Goal: Information Seeking & Learning: Learn about a topic

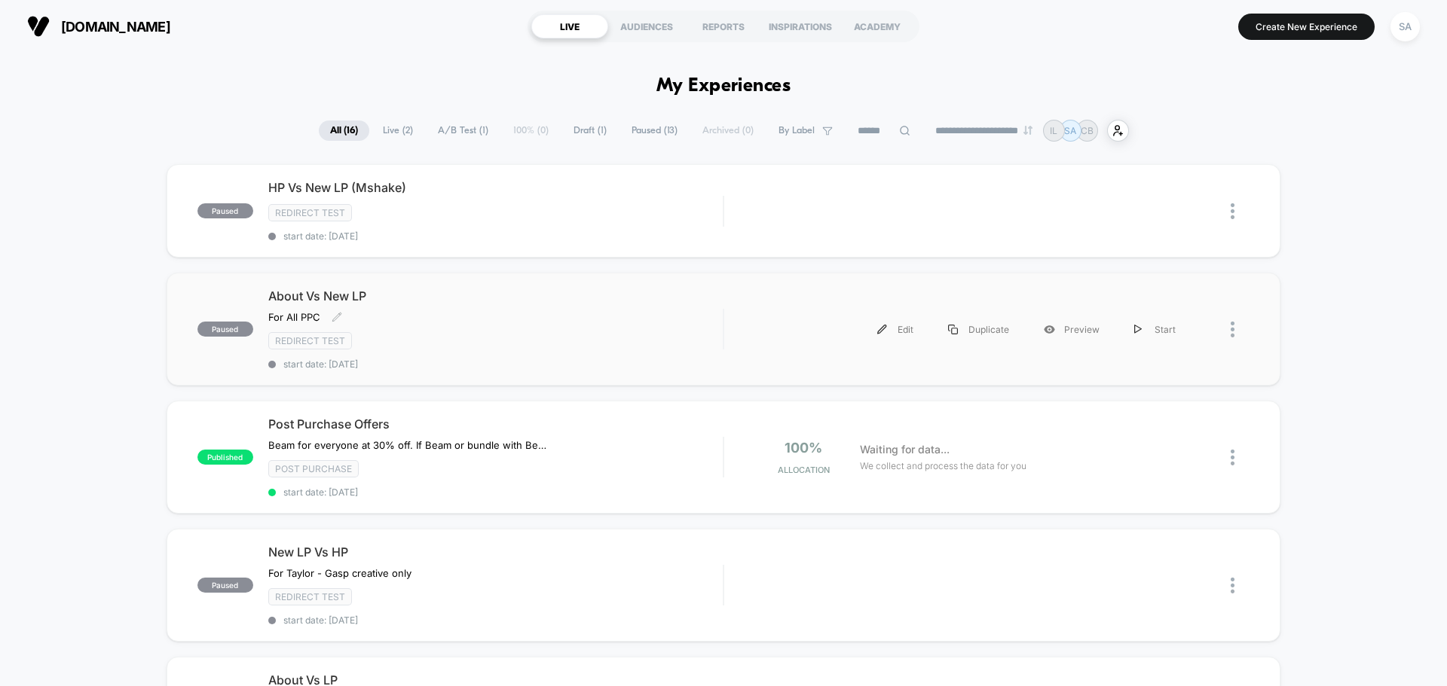
click at [478, 320] on div "For All PPC Click to edit experience details For All PPC" at bounding box center [427, 317] width 318 height 12
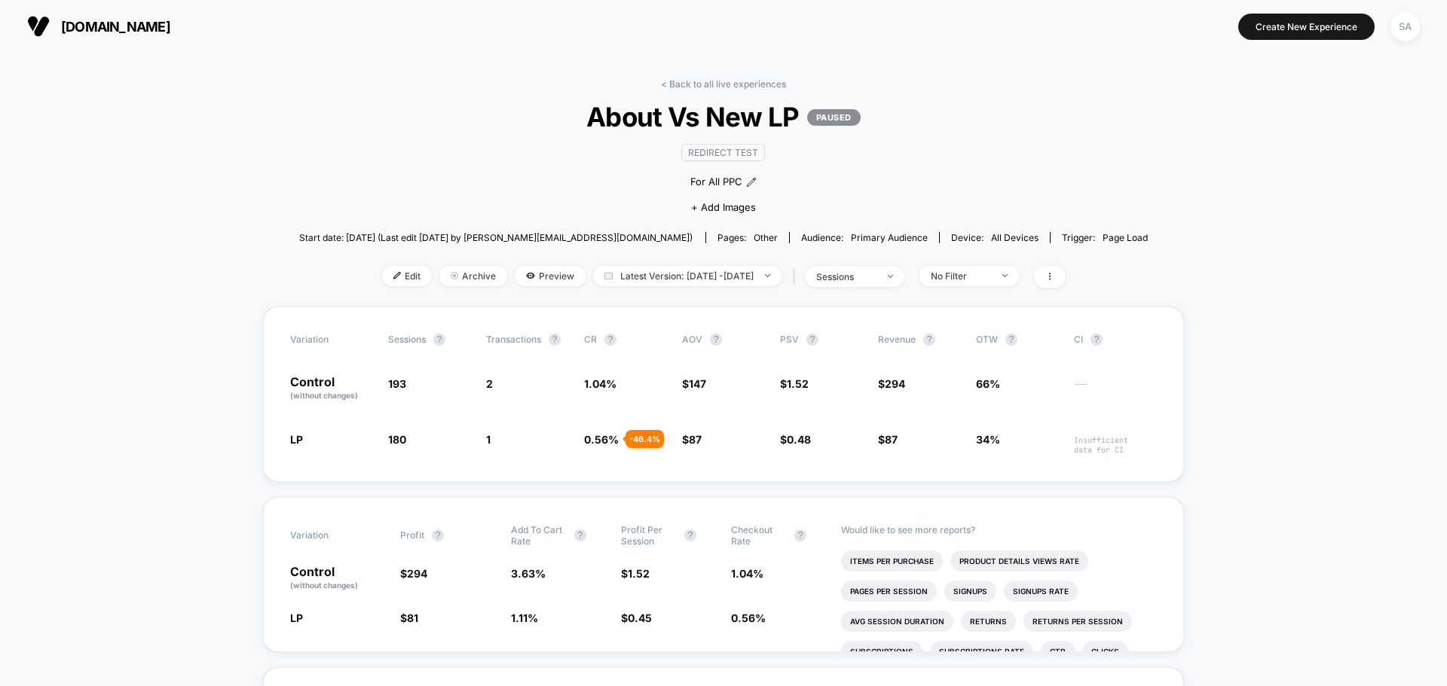
drag, startPoint x: 131, startPoint y: 10, endPoint x: 223, endPoint y: 65, distance: 107.1
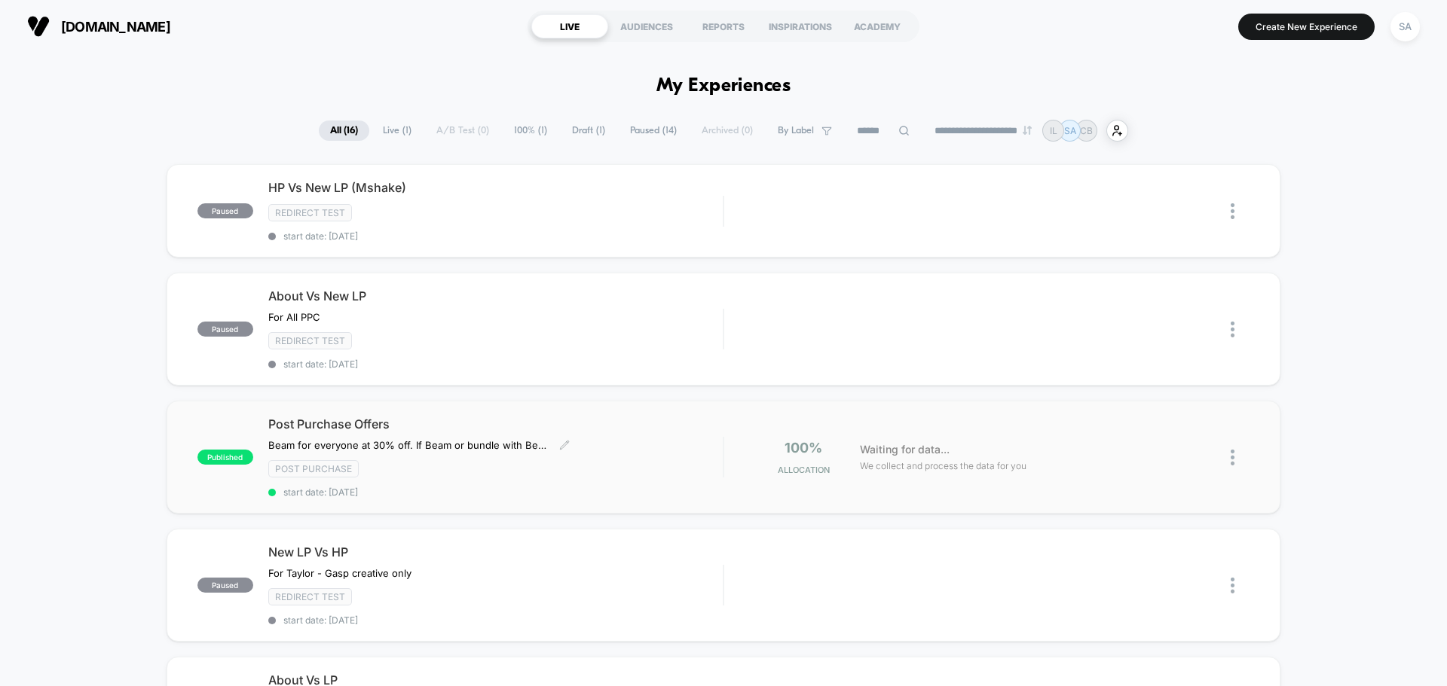
scroll to position [75, 0]
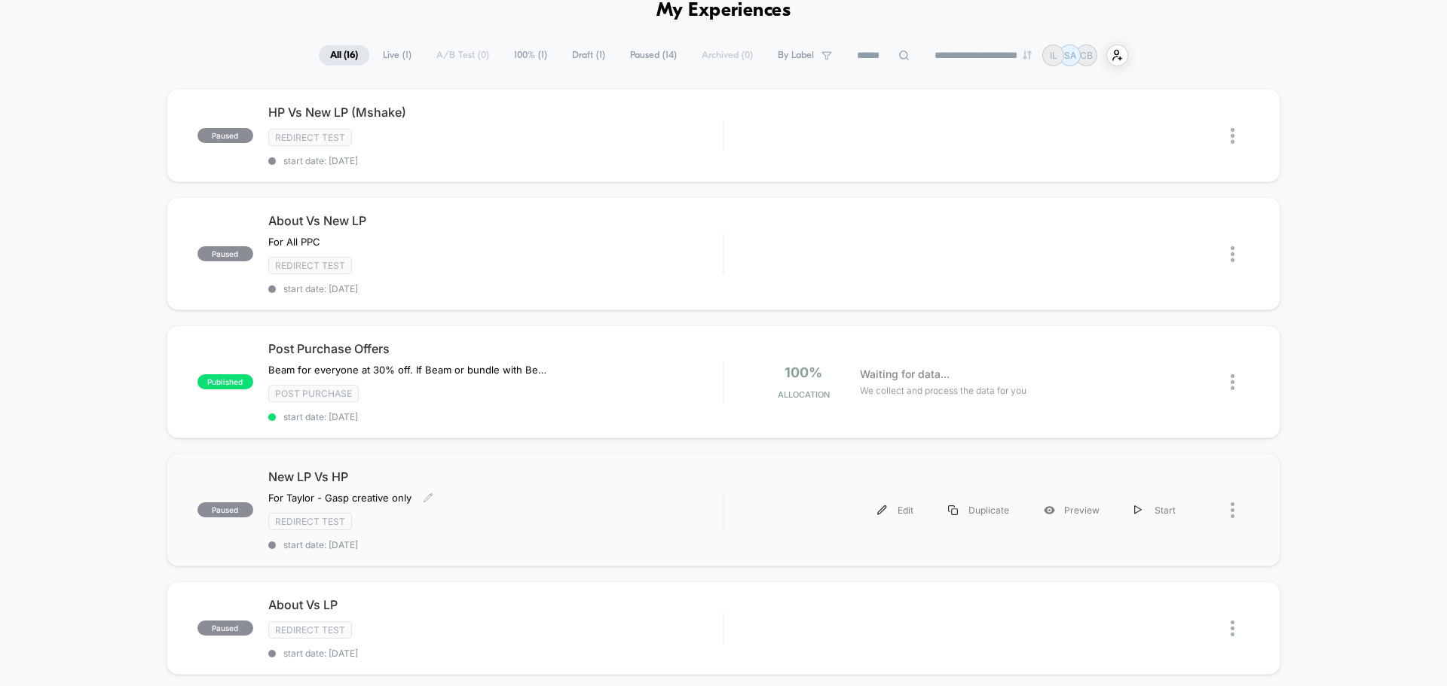
click at [473, 503] on div "For [PERSON_NAME] - Gasp creative only﻿ Click to edit experience details For [P…" at bounding box center [427, 498] width 318 height 12
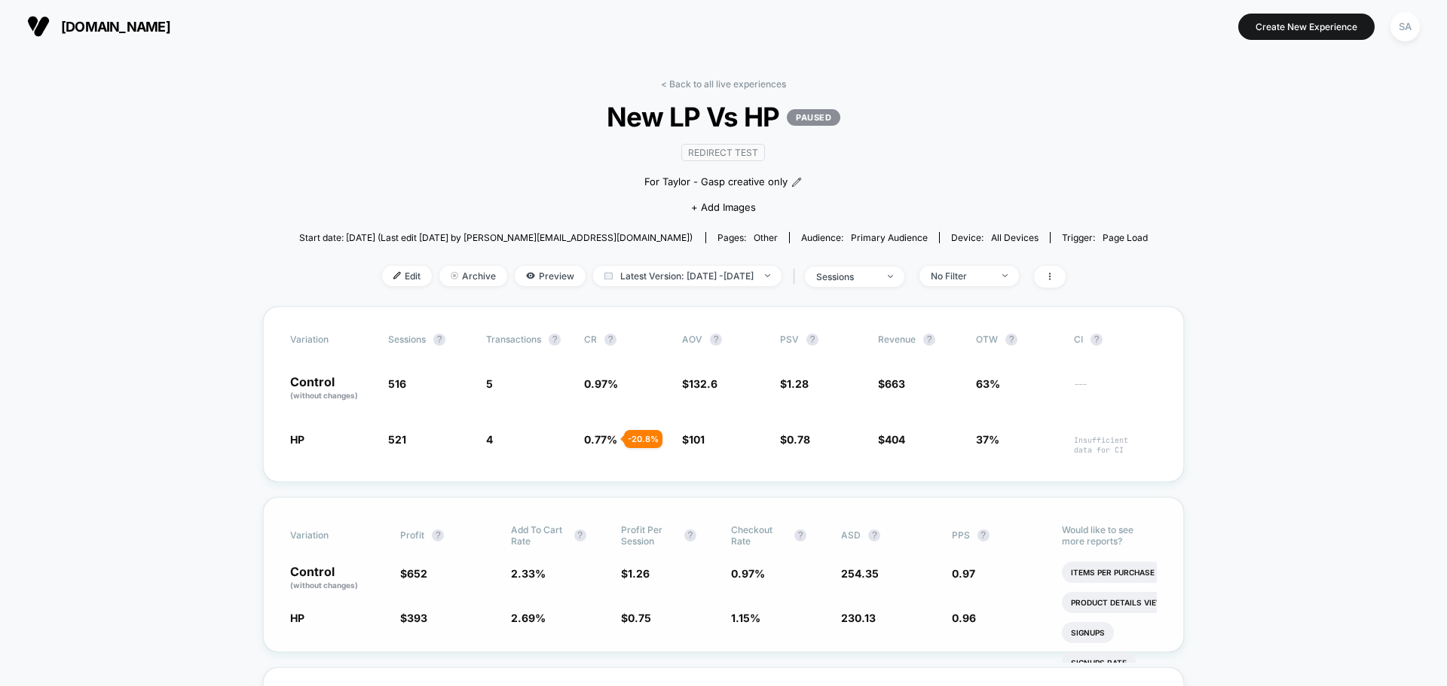
scroll to position [75, 0]
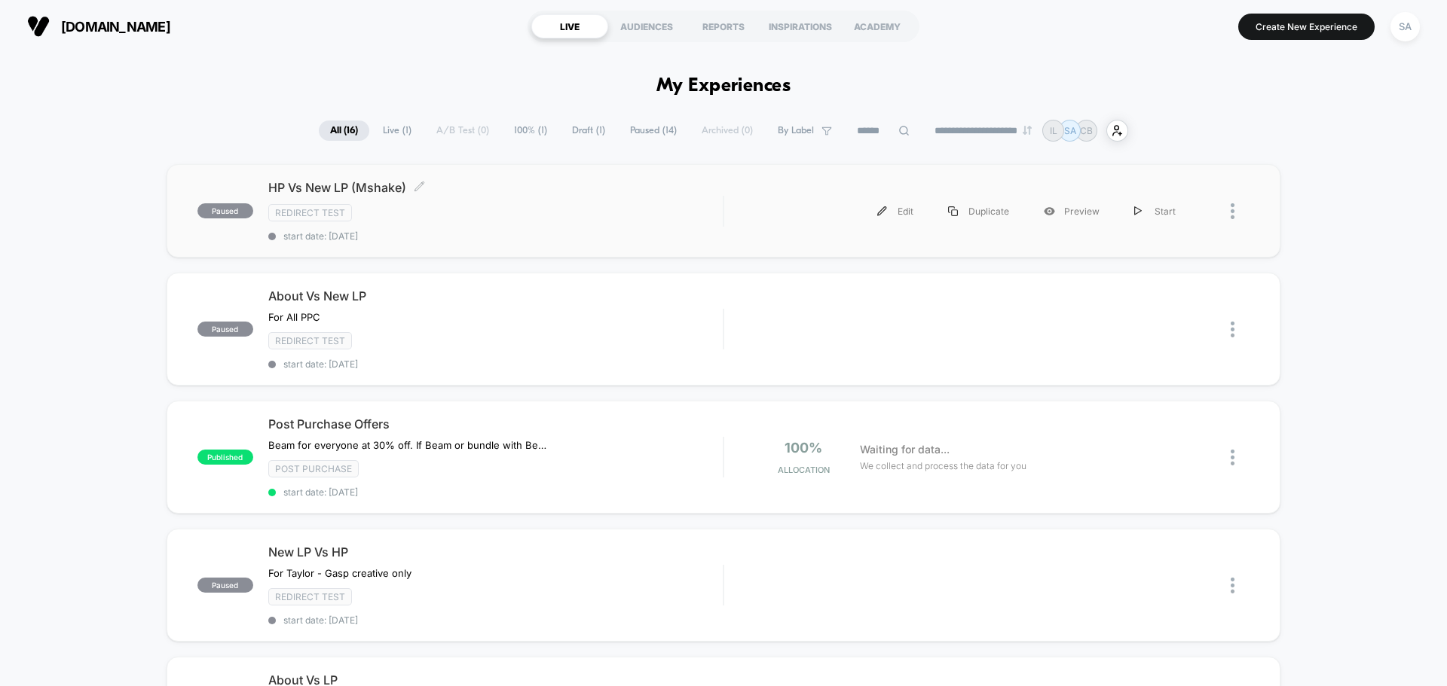
click at [402, 207] on div "Redirect Test" at bounding box center [495, 212] width 454 height 17
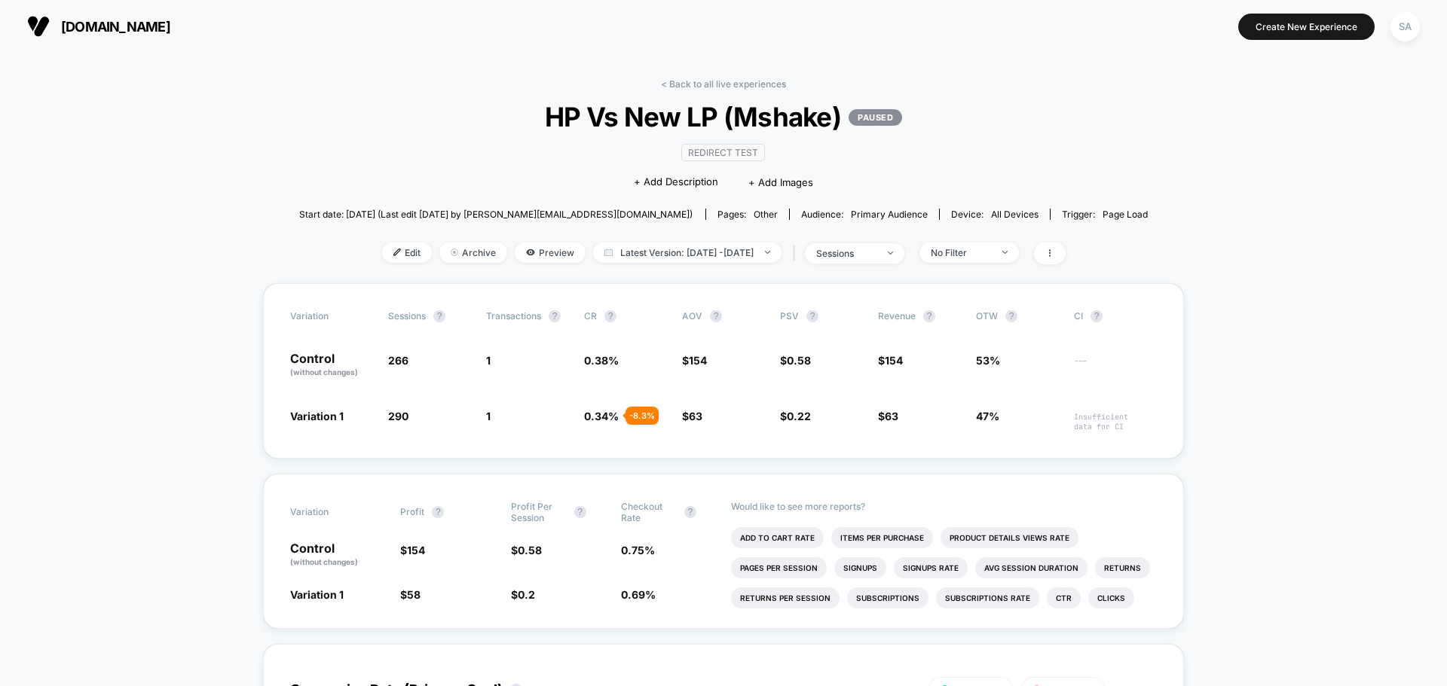
scroll to position [75, 0]
